Goal: Task Accomplishment & Management: Manage account settings

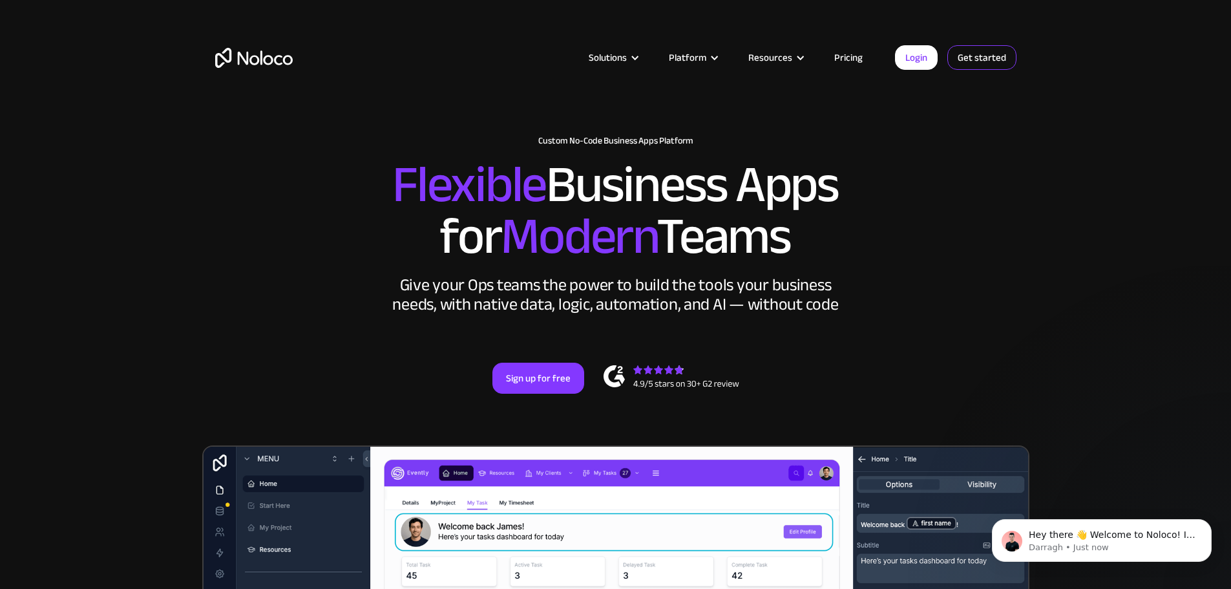
click at [981, 47] on link "Get started" at bounding box center [981, 57] width 69 height 25
click at [918, 58] on link "Login" at bounding box center [916, 57] width 43 height 25
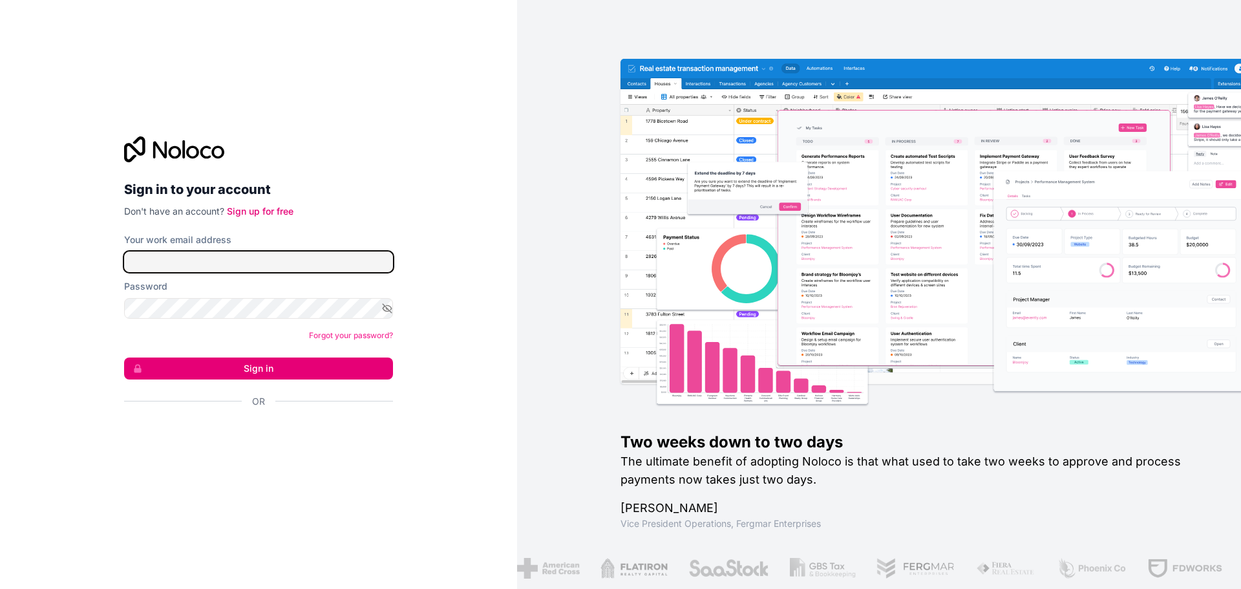
click at [200, 264] on input "Your work email address" at bounding box center [258, 261] width 269 height 21
type input "[EMAIL_ADDRESS][DOMAIN_NAME]"
click at [252, 266] on input "[EMAIL_ADDRESS][DOMAIN_NAME]" at bounding box center [258, 261] width 269 height 21
click at [288, 266] on input "[EMAIL_ADDRESS][DOMAIN_NAME]" at bounding box center [258, 261] width 269 height 21
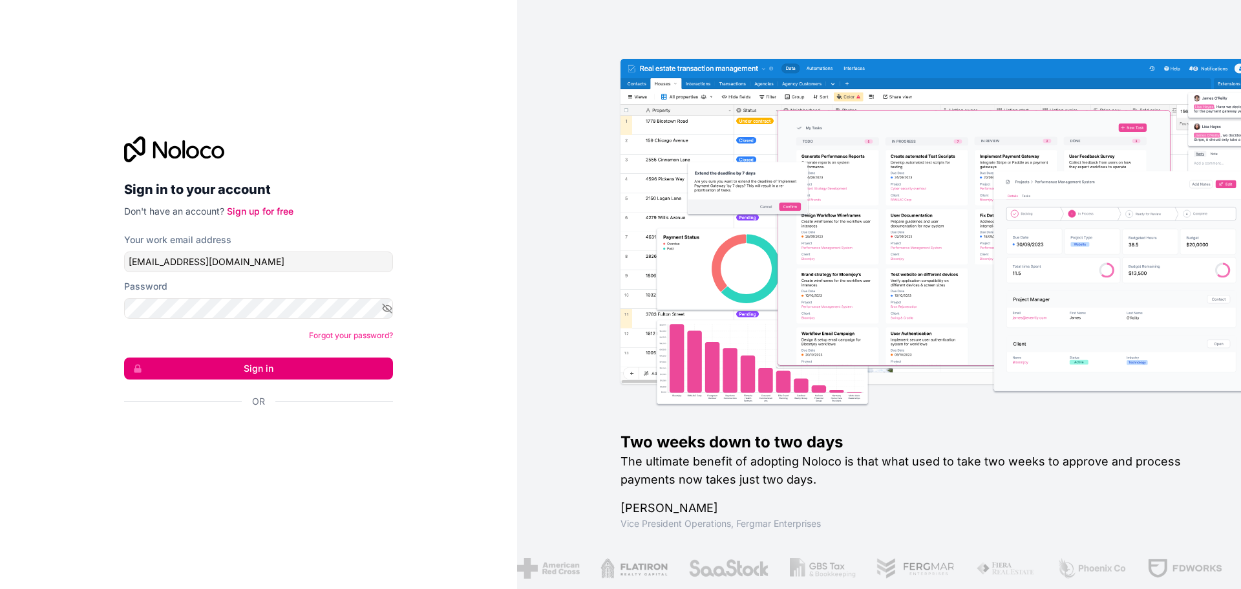
click at [282, 273] on form "Your work email address vangua@sods.sk.ca Password Forgot your password? Sign i…" at bounding box center [258, 343] width 269 height 220
click at [280, 368] on button "Sign in" at bounding box center [258, 368] width 269 height 22
click at [260, 336] on div "Forgot your password?" at bounding box center [258, 335] width 269 height 13
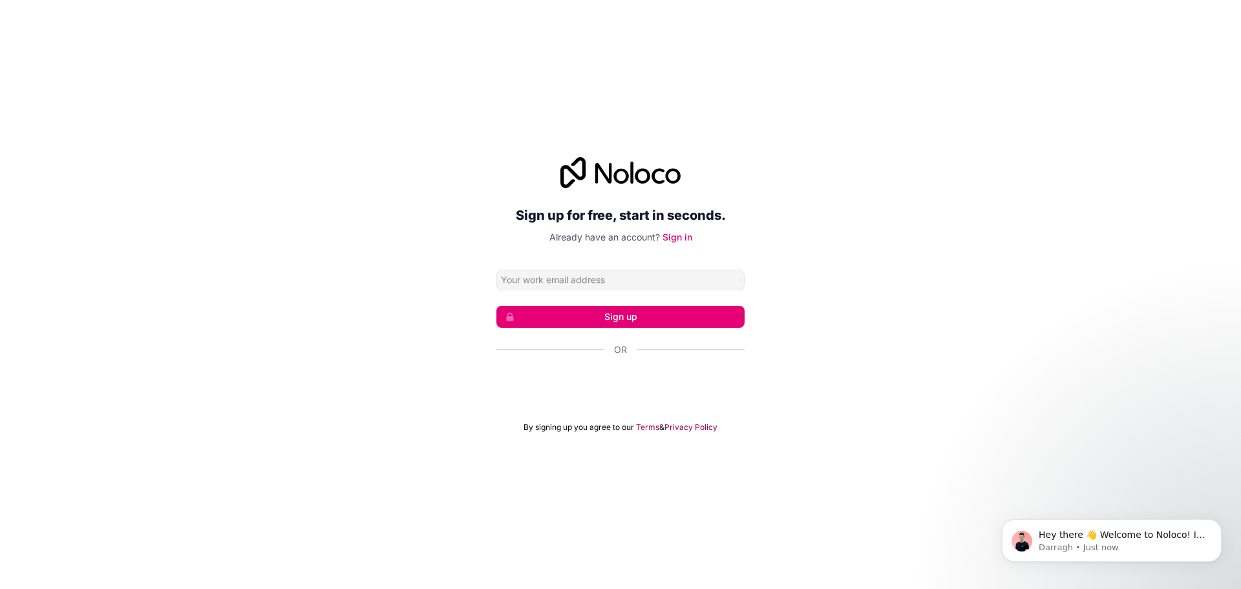
click at [660, 286] on input "Email address" at bounding box center [620, 279] width 248 height 21
type input "[EMAIL_ADDRESS][DOMAIN_NAME]"
click at [676, 322] on button "Sign up" at bounding box center [620, 317] width 248 height 22
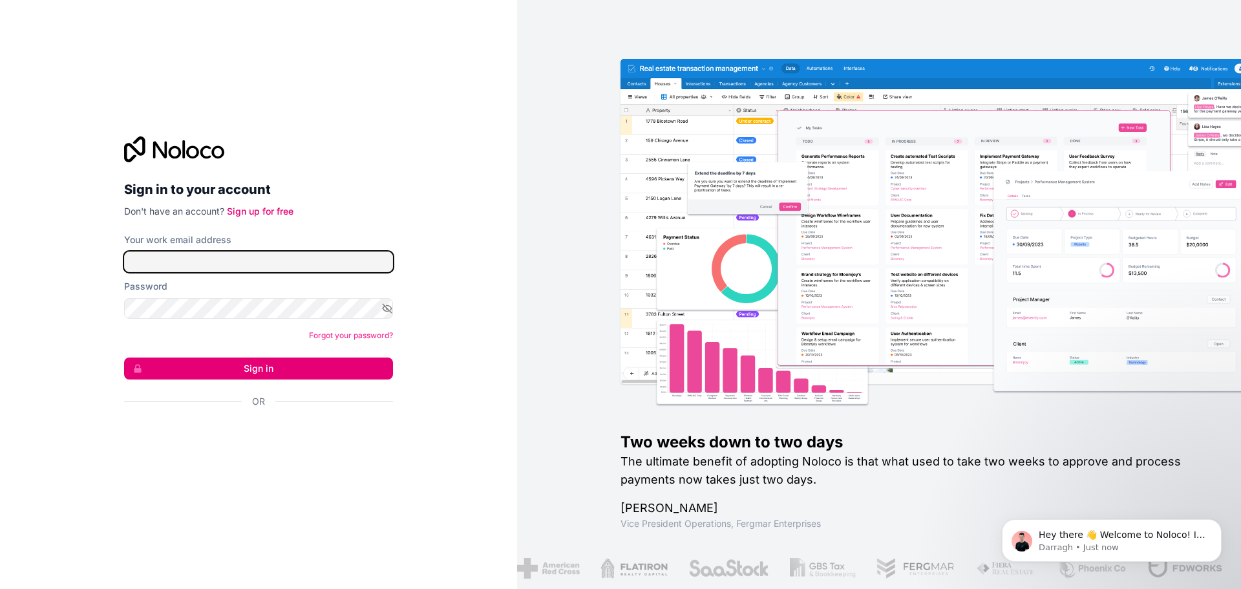
click at [202, 269] on input "Your work email address" at bounding box center [258, 261] width 269 height 21
type input "[EMAIL_ADDRESS][DOMAIN_NAME]"
click at [220, 361] on button "Sign in" at bounding box center [258, 368] width 269 height 22
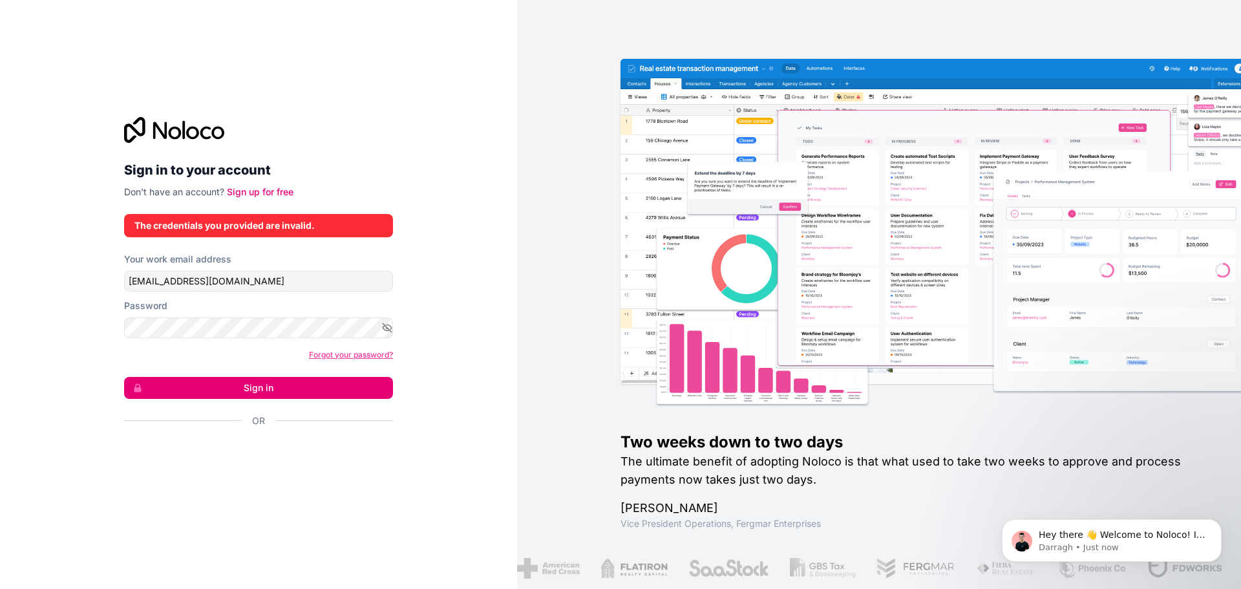
click at [342, 352] on link "Forgot your password?" at bounding box center [351, 355] width 84 height 10
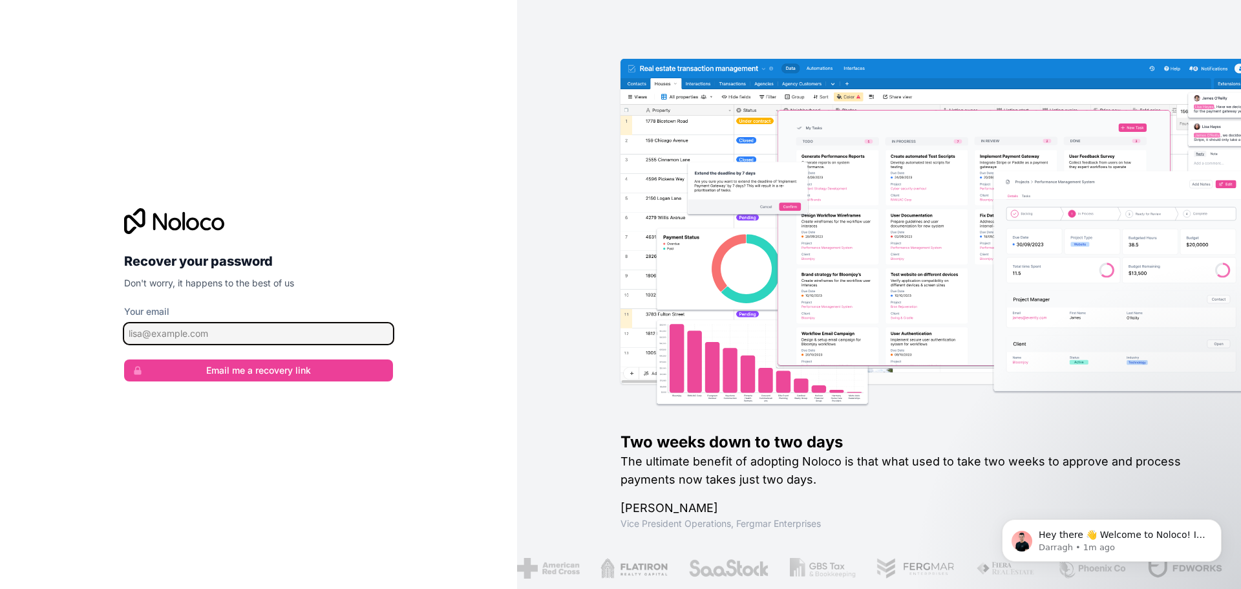
click at [240, 337] on input "Your email" at bounding box center [258, 333] width 269 height 21
type input "[EMAIL_ADDRESS][DOMAIN_NAME]"
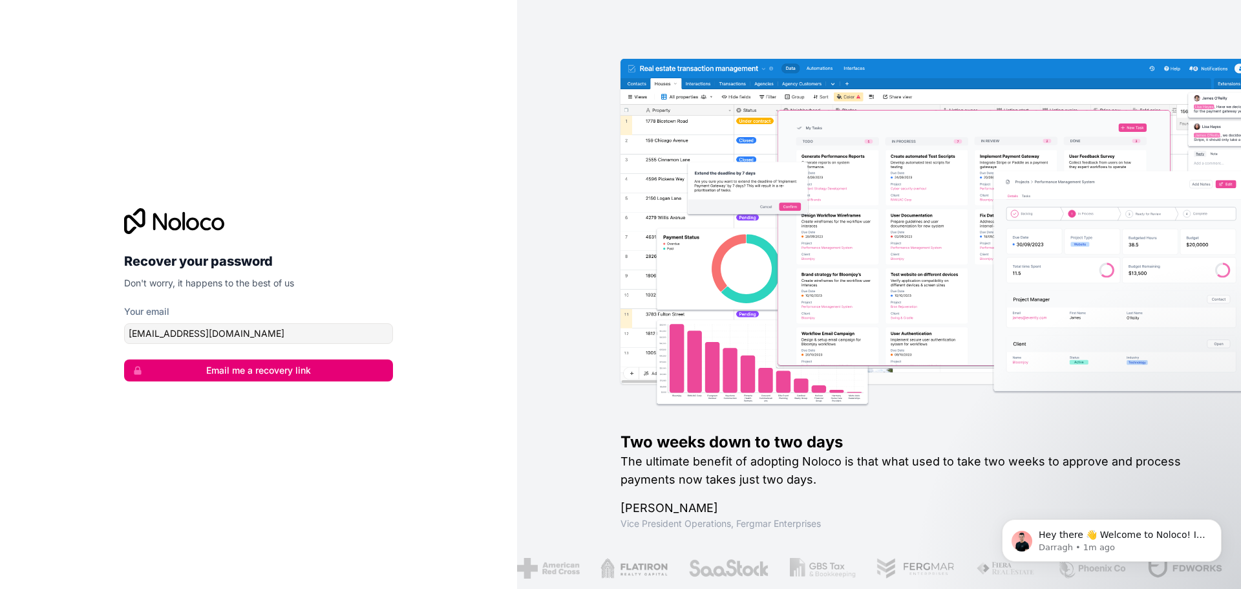
click at [233, 366] on button "Email me a recovery link" at bounding box center [258, 370] width 269 height 22
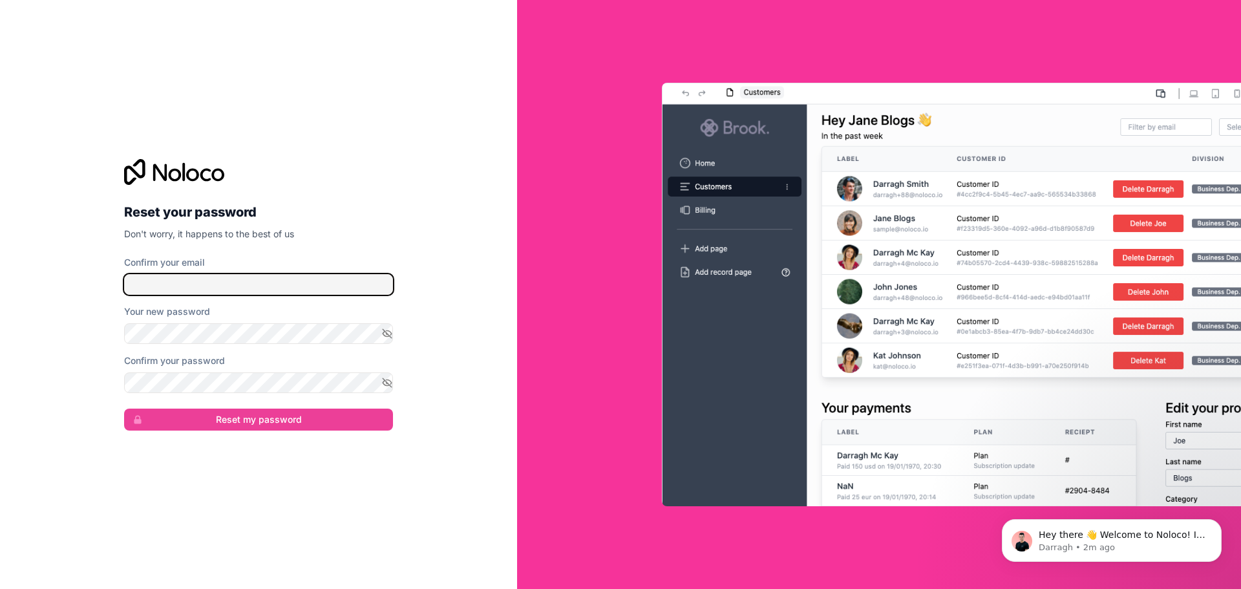
click at [297, 290] on input "Confirm your email" at bounding box center [258, 284] width 269 height 21
type input "[EMAIL_ADDRESS][DOMAIN_NAME]"
click at [400, 167] on div "Reset your password Don't worry, it happens to the best of us Confirm your emai…" at bounding box center [259, 294] width 290 height 313
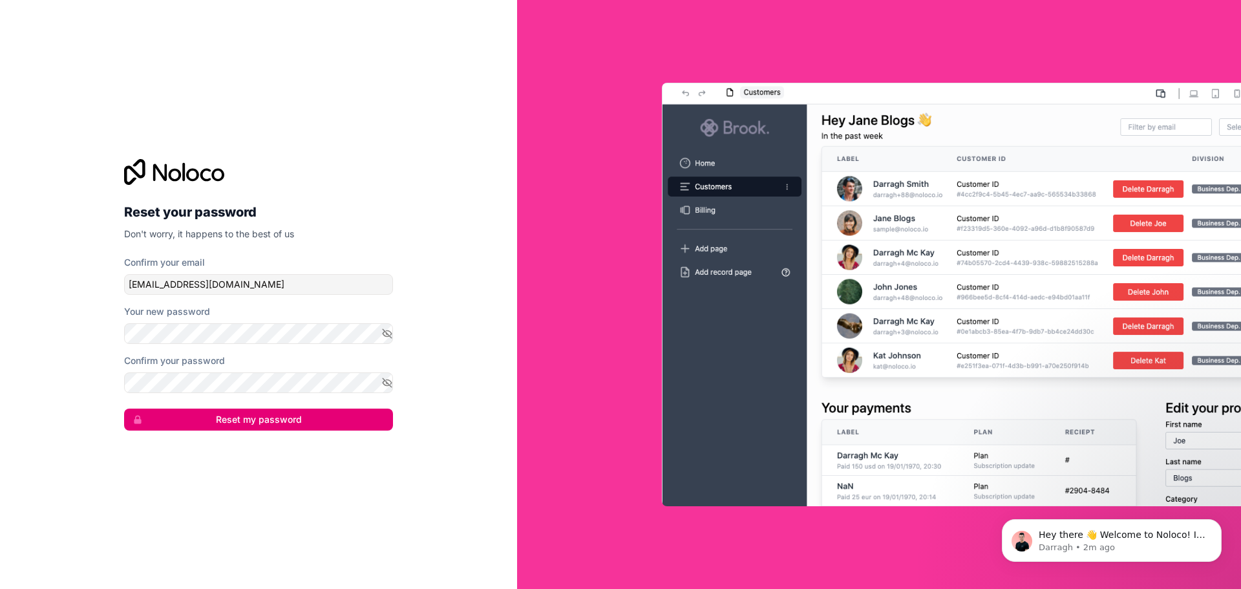
click at [316, 425] on button "Reset my password" at bounding box center [258, 419] width 269 height 22
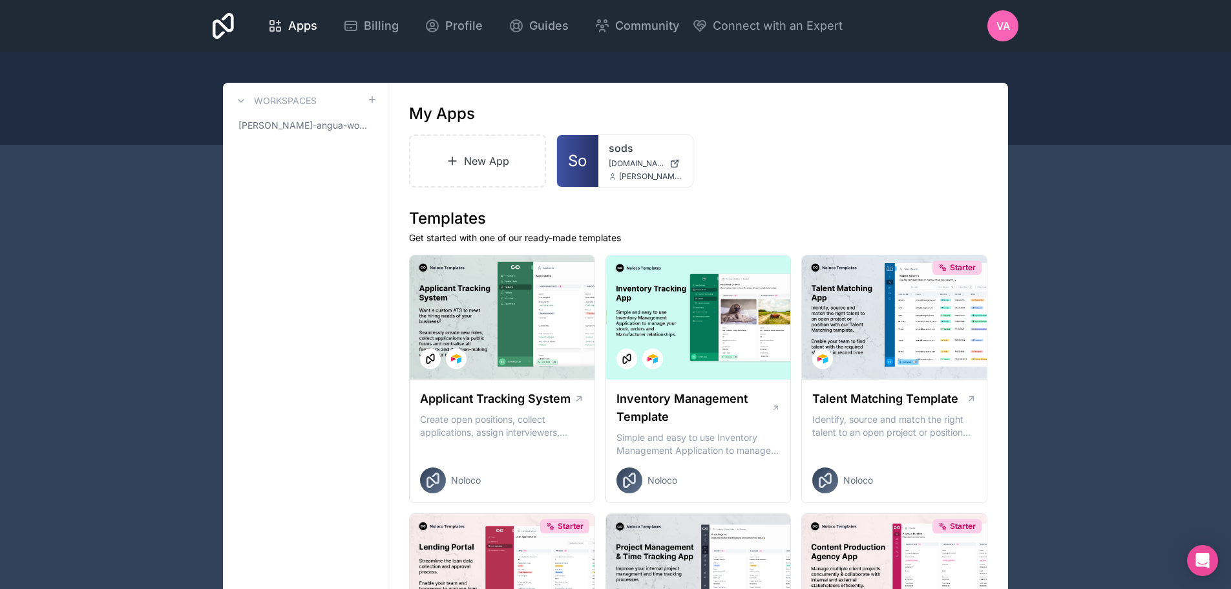
click at [623, 142] on link "sods" at bounding box center [646, 148] width 74 height 16
